Goal: Task Accomplishment & Management: Use online tool/utility

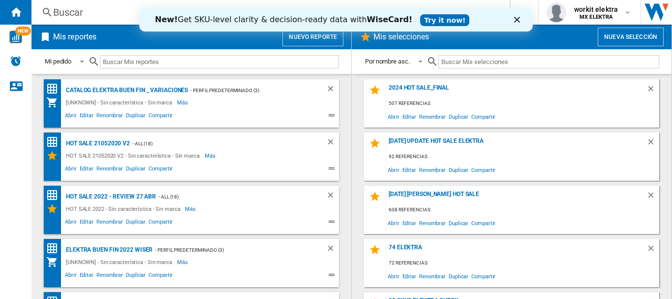
click at [626, 38] on button "Nueva selección" at bounding box center [631, 37] width 66 height 19
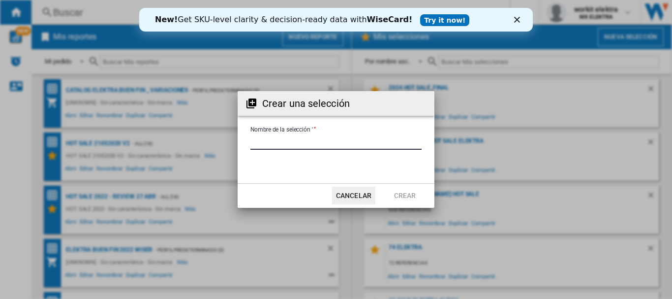
click at [322, 142] on input "Nombre de la selección '" at bounding box center [335, 142] width 171 height 15
type input "**********"
click at [405, 193] on button "Crear" at bounding box center [404, 195] width 43 height 18
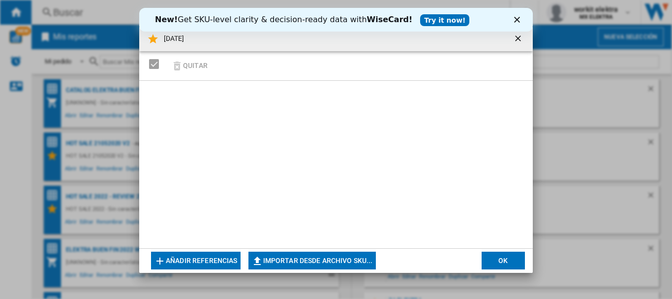
click at [323, 259] on button "Importar desde archivo SKU..." at bounding box center [311, 260] width 127 height 18
type input "**********"
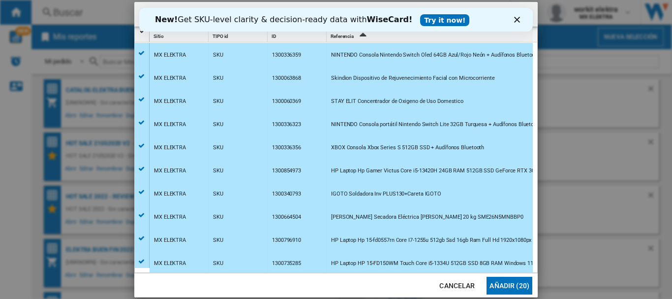
click at [515, 282] on button "Añadir (20)" at bounding box center [510, 285] width 46 height 18
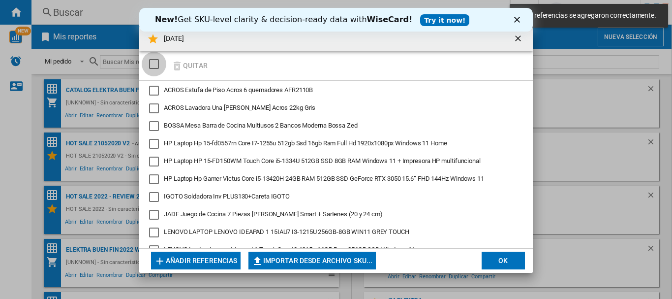
click at [150, 67] on div "SELECTIONS.EDITION_POPUP.SELECT_DESELECT" at bounding box center [154, 64] width 10 height 10
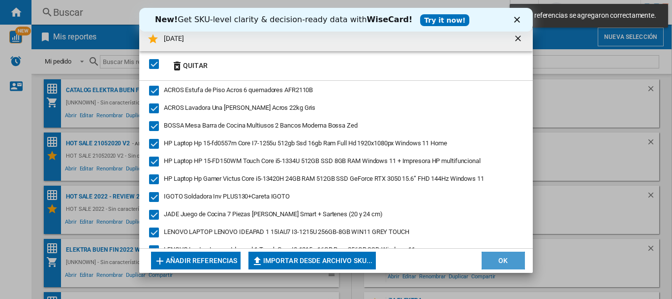
click at [503, 262] on button "OK" at bounding box center [503, 260] width 43 height 18
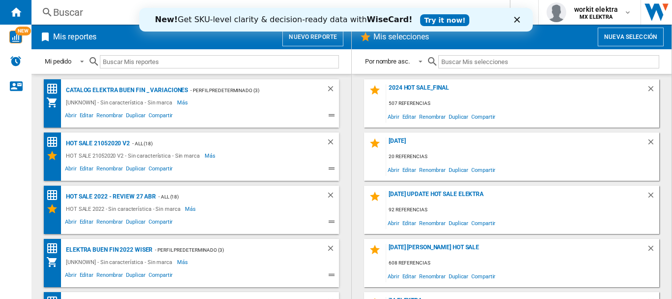
click at [476, 61] on input "text" at bounding box center [548, 61] width 221 height 13
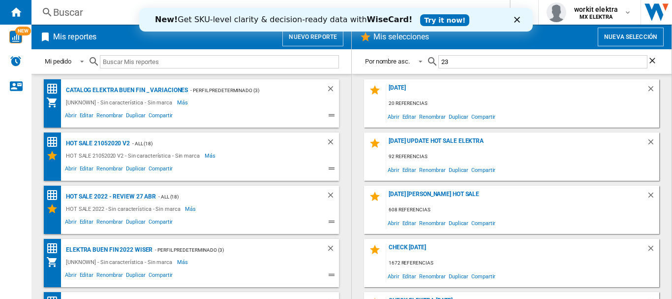
type input "23"
click at [402, 84] on div "[DATE] 20 referencias Abrir Editar Renombrar Duplicar Compartir" at bounding box center [511, 103] width 295 height 48
click at [402, 86] on div "[DATE]" at bounding box center [516, 90] width 260 height 13
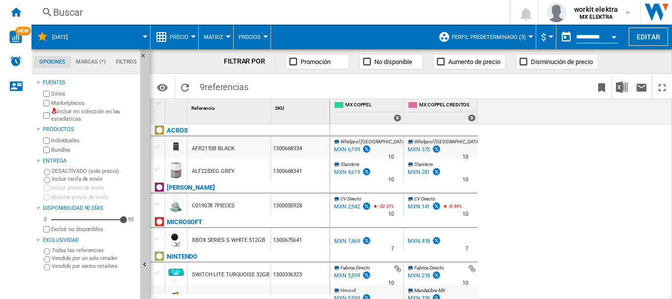
click at [523, 34] on span "Perfil predeterminado (3)" at bounding box center [489, 37] width 74 height 6
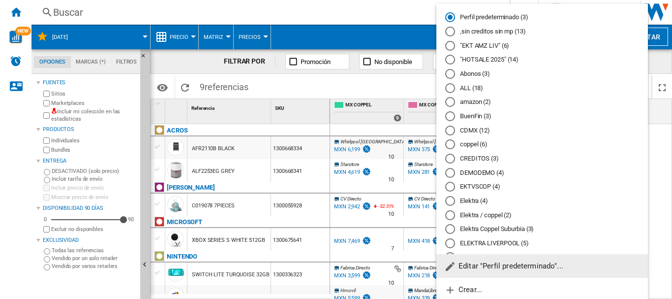
click at [43, 117] on md-backdrop at bounding box center [336, 149] width 672 height 299
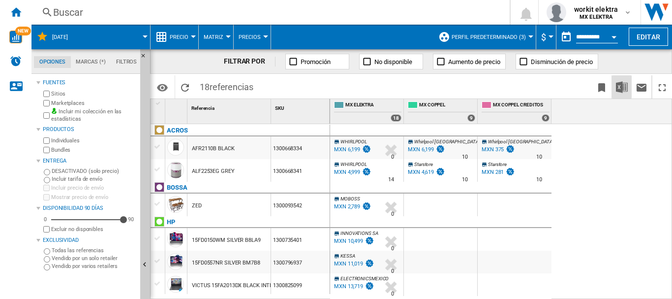
click at [621, 89] on img "Descargar en Excel" at bounding box center [622, 87] width 12 height 12
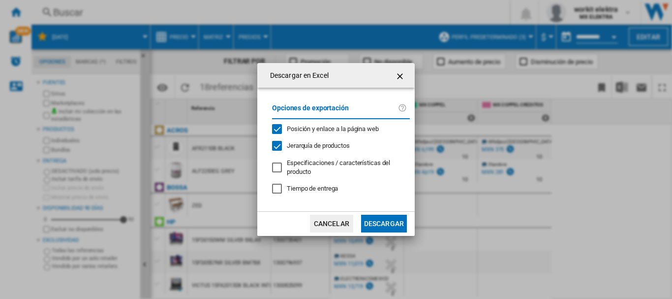
click at [321, 148] on span "Jerarquía de productos" at bounding box center [318, 145] width 63 height 7
click at [330, 132] on div "Posición y enlace a la página web" at bounding box center [333, 128] width 92 height 9
click at [382, 219] on button "Descargar" at bounding box center [384, 223] width 46 height 18
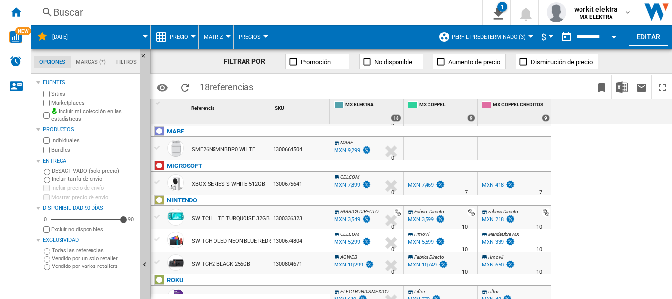
scroll to position [356, 0]
